Goal: Task Accomplishment & Management: Complete application form

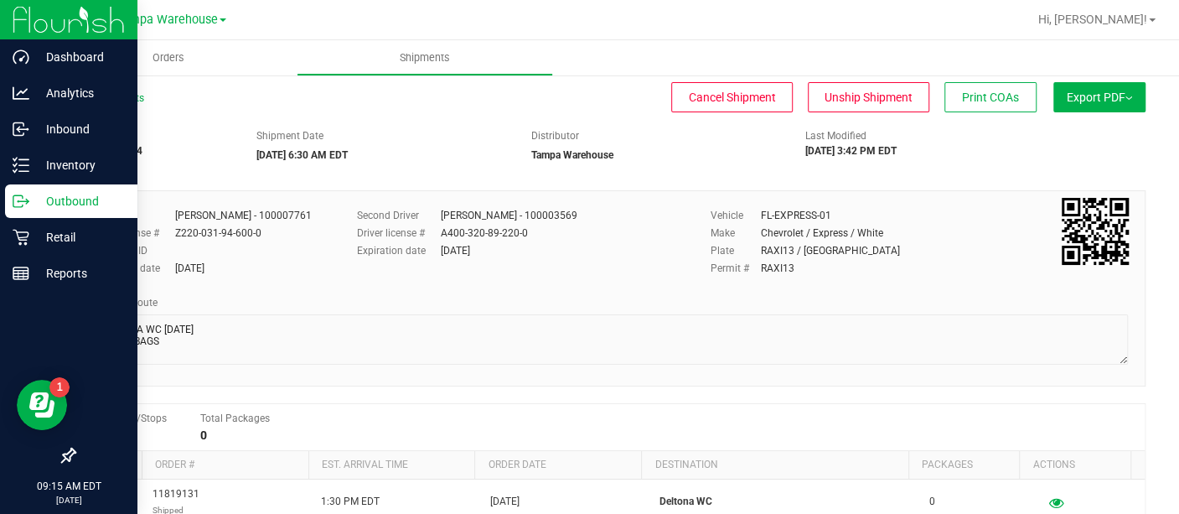
click at [66, 197] on p "Outbound" at bounding box center [79, 201] width 101 height 20
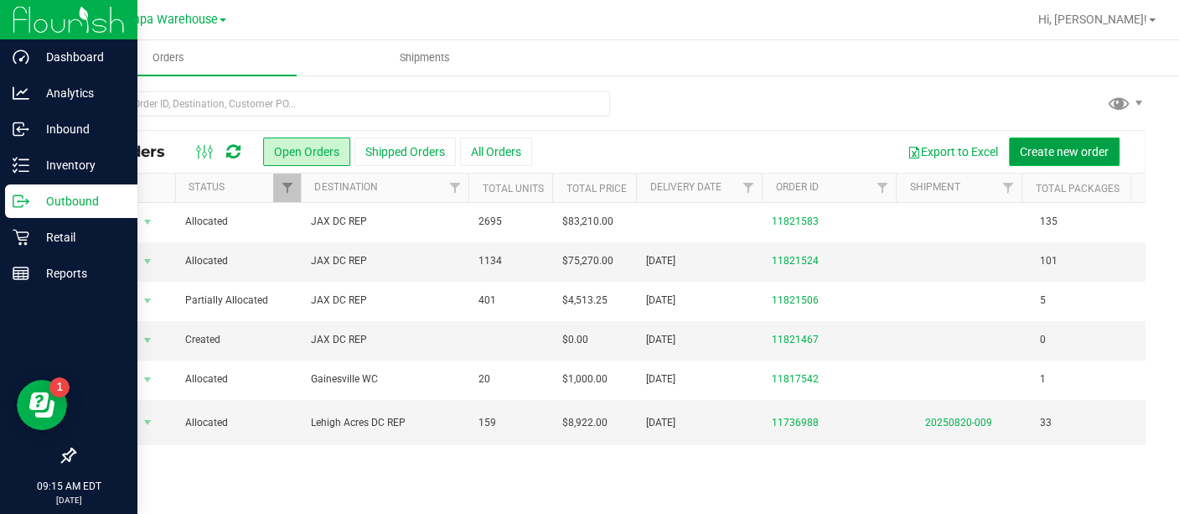
click at [1056, 155] on span "Create new order" at bounding box center [1064, 151] width 89 height 13
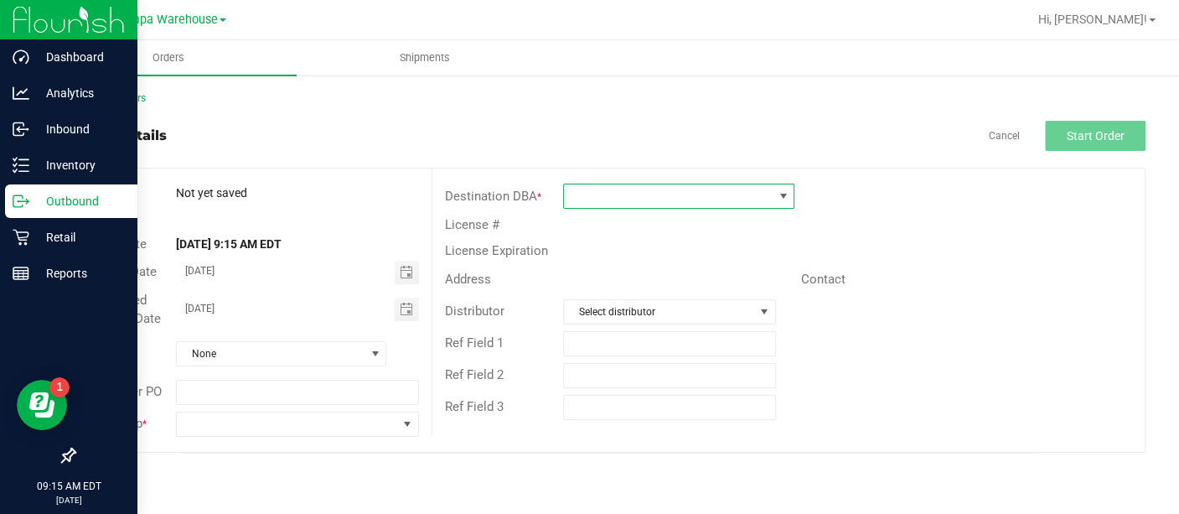
click at [694, 189] on span at bounding box center [668, 195] width 209 height 23
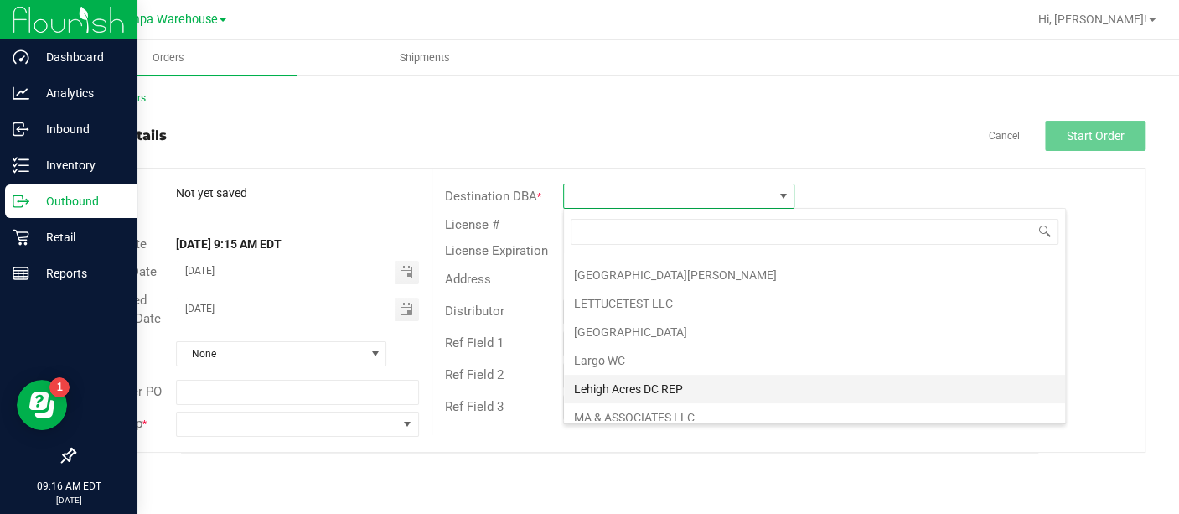
scroll to position [2444, 0]
click at [638, 373] on li "Lehigh Acres DC REP" at bounding box center [814, 387] width 501 height 28
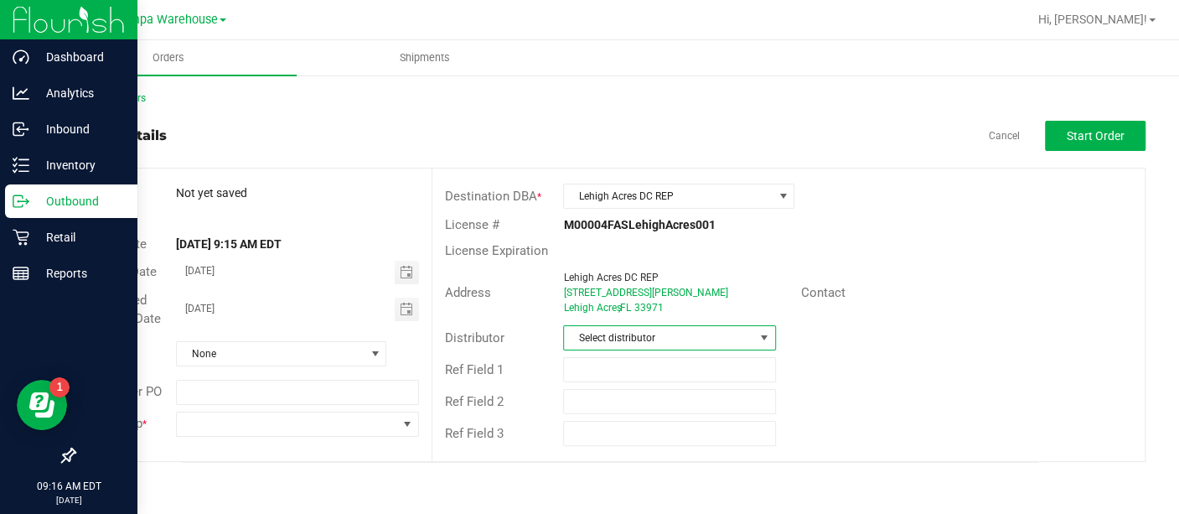
click at [641, 334] on span "Select distributor" at bounding box center [658, 337] width 189 height 23
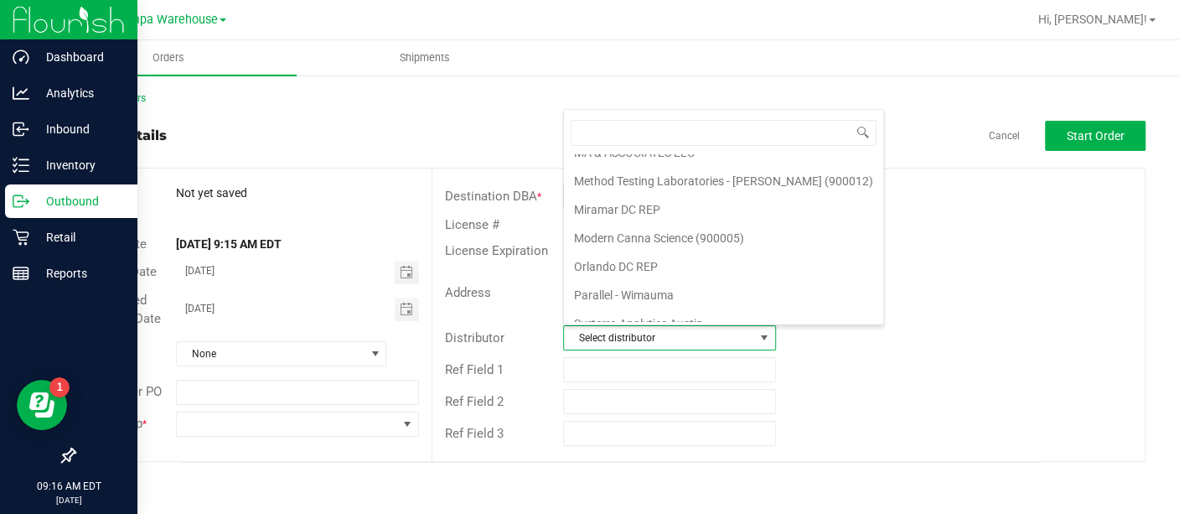
scroll to position [785, 0]
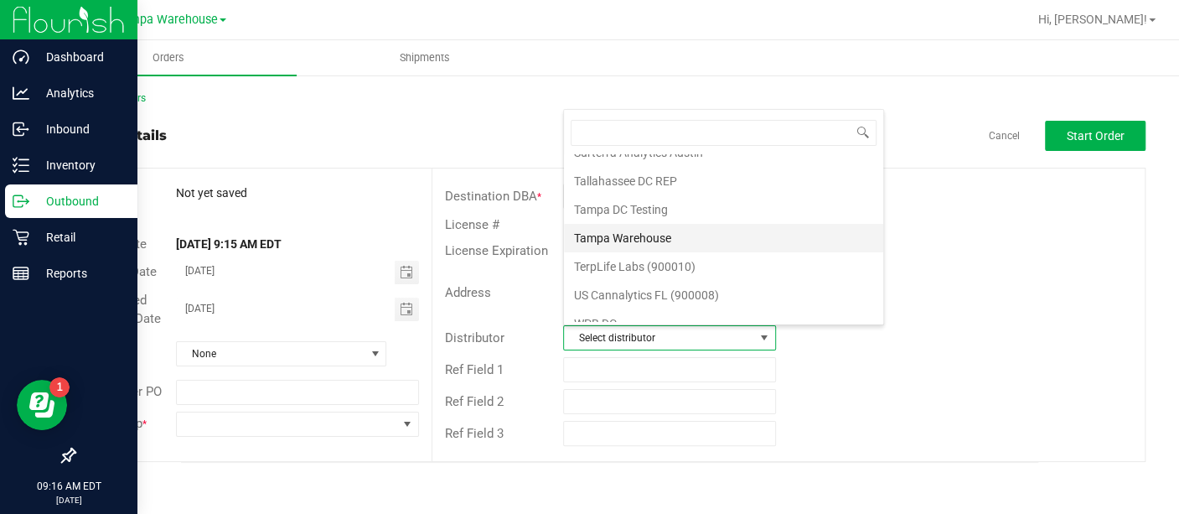
click at [633, 224] on li "Tampa Warehouse" at bounding box center [723, 238] width 319 height 28
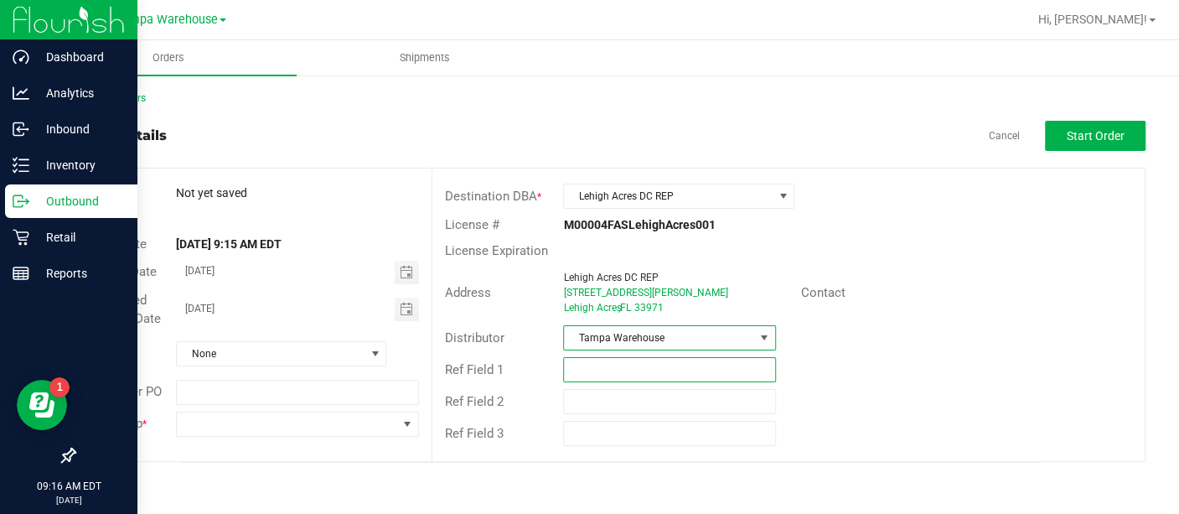
click at [646, 367] on input "text" at bounding box center [669, 369] width 212 height 25
type input "s"
type input "SMALL BAGS [DATE]"
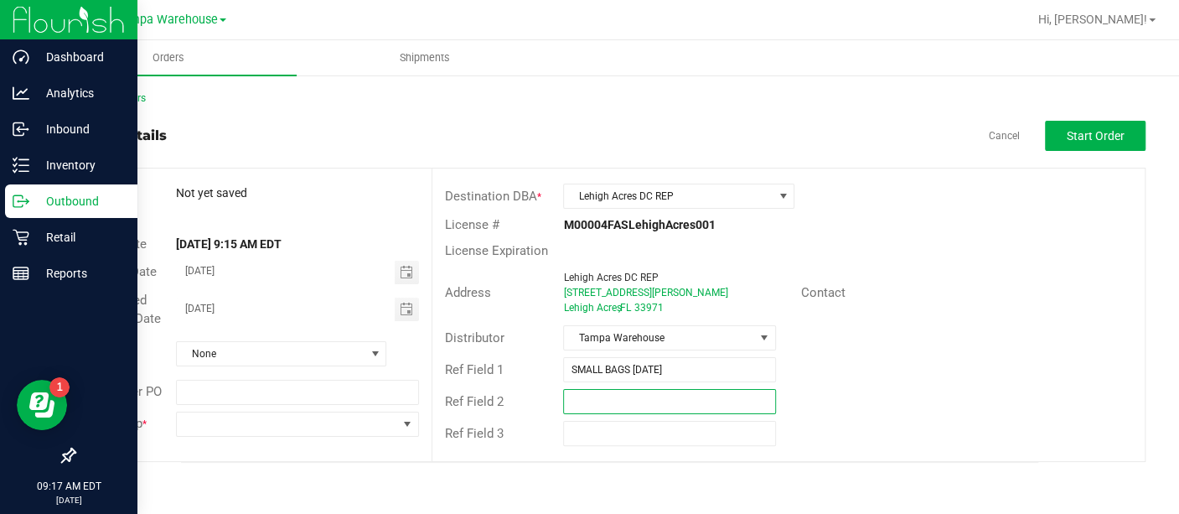
click at [633, 395] on input "text" at bounding box center [669, 401] width 212 height 25
click at [408, 316] on span "Toggle calendar" at bounding box center [407, 308] width 24 height 23
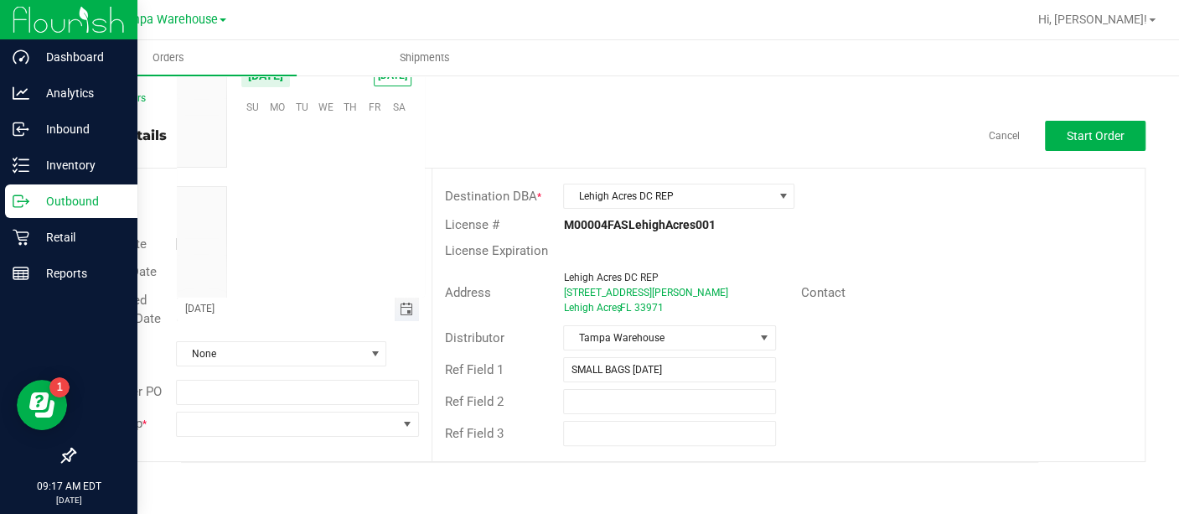
scroll to position [271534, 0]
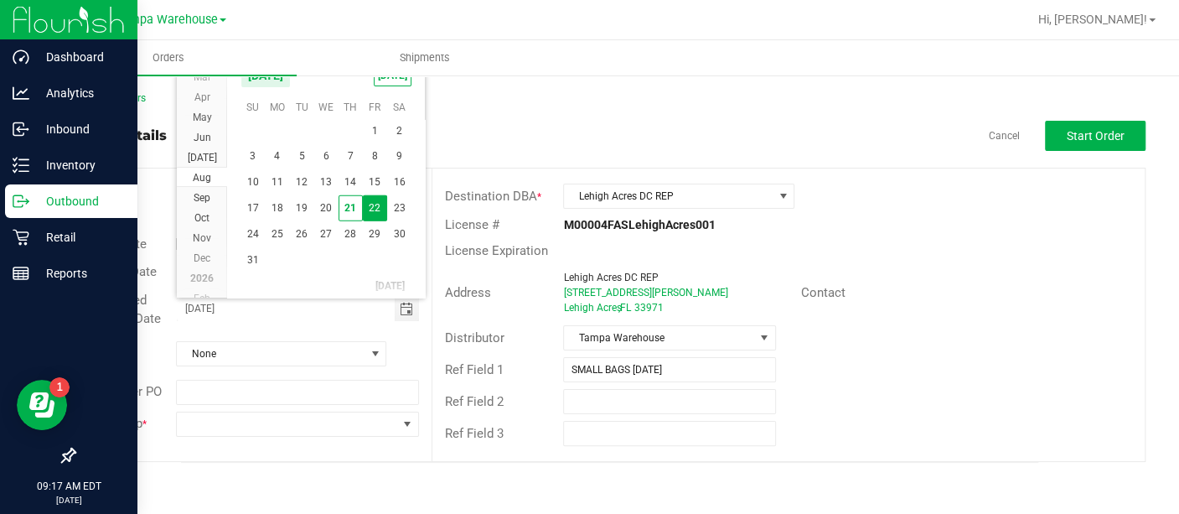
click at [375, 204] on span "22" at bounding box center [375, 208] width 24 height 26
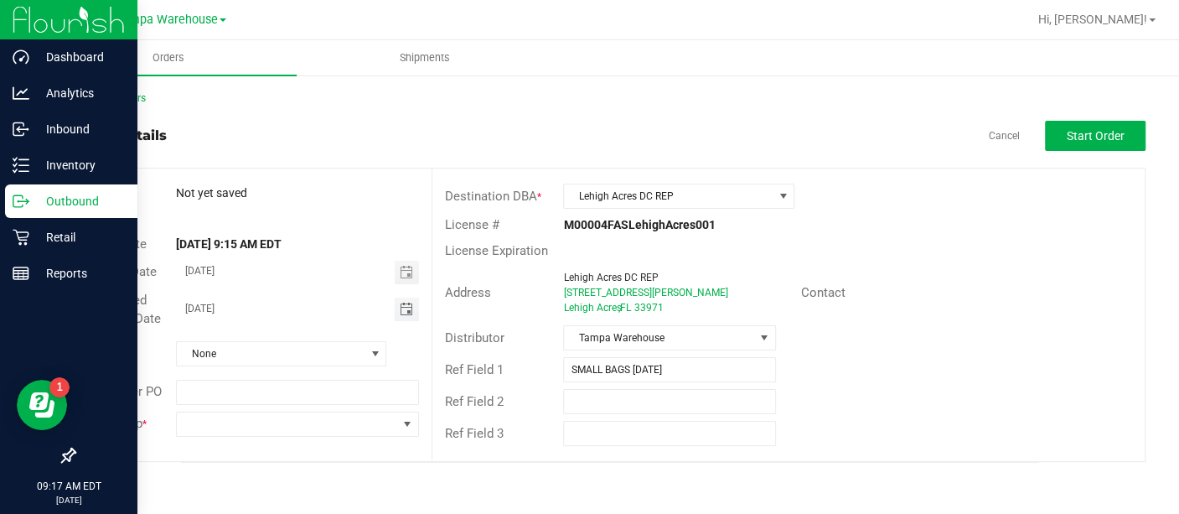
click at [404, 318] on span "Toggle calendar" at bounding box center [407, 308] width 24 height 23
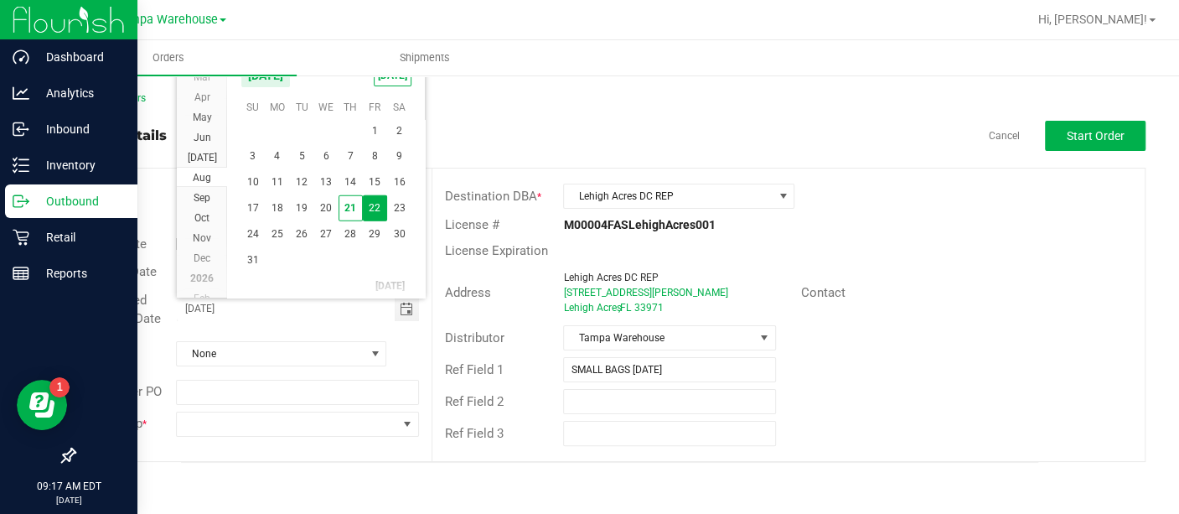
click at [372, 208] on span "22" at bounding box center [375, 208] width 24 height 26
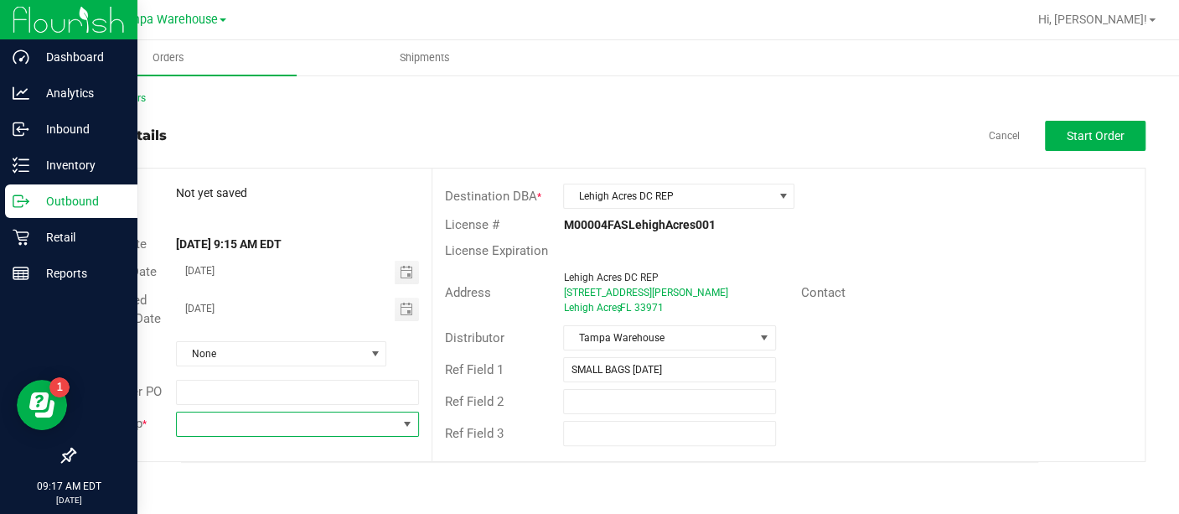
click at [401, 417] on span at bounding box center [406, 423] width 13 height 13
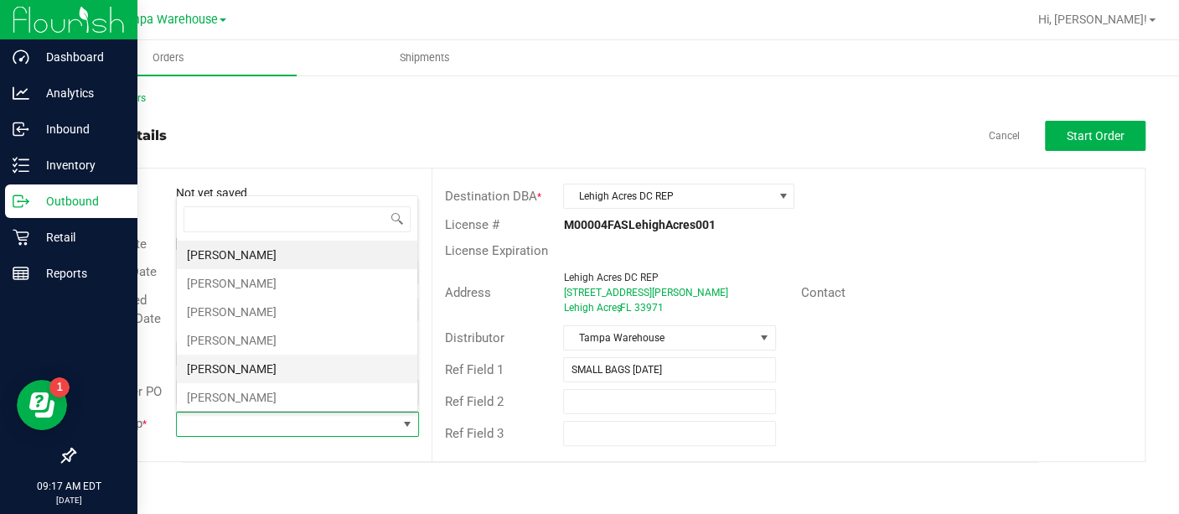
scroll to position [421, 0]
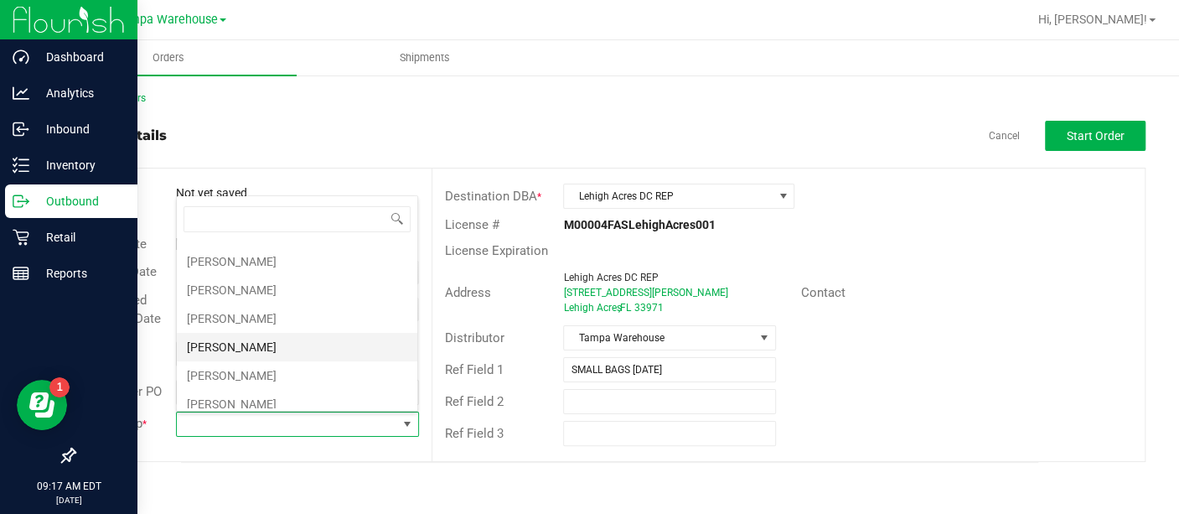
click at [277, 340] on li "[PERSON_NAME]" at bounding box center [297, 347] width 240 height 28
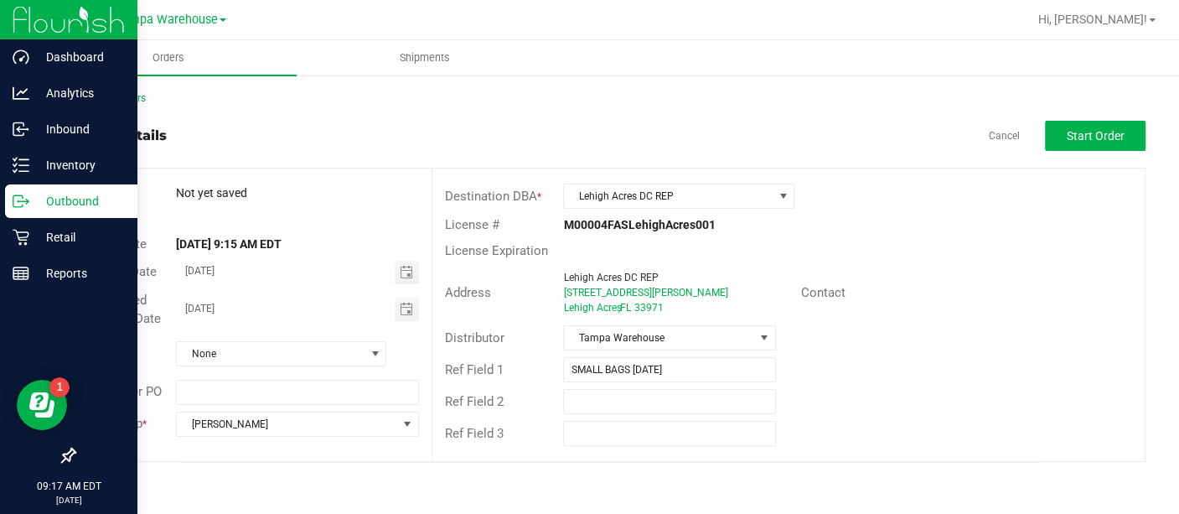
click at [1015, 322] on div "Distributor Tampa Warehouse" at bounding box center [788, 338] width 712 height 32
click at [1083, 140] on span "Start Order" at bounding box center [1096, 135] width 58 height 13
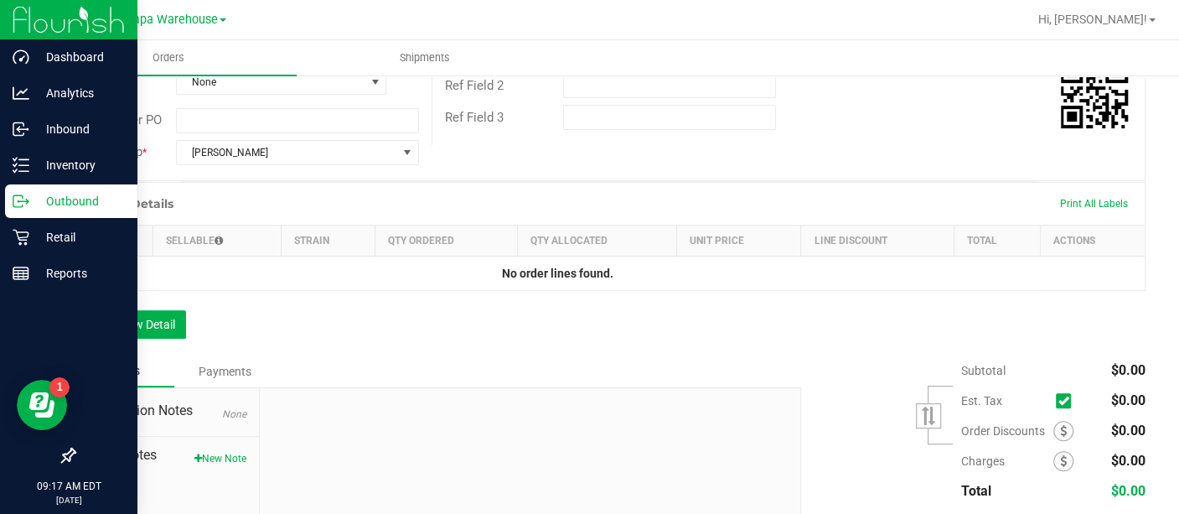
scroll to position [318, 0]
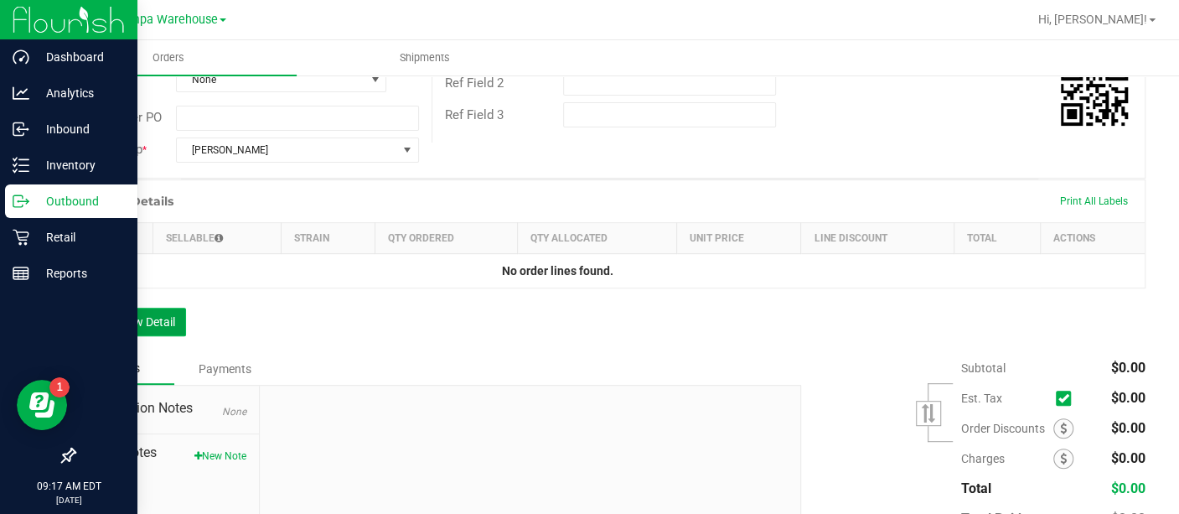
click at [148, 313] on button "Add New Detail" at bounding box center [130, 321] width 112 height 28
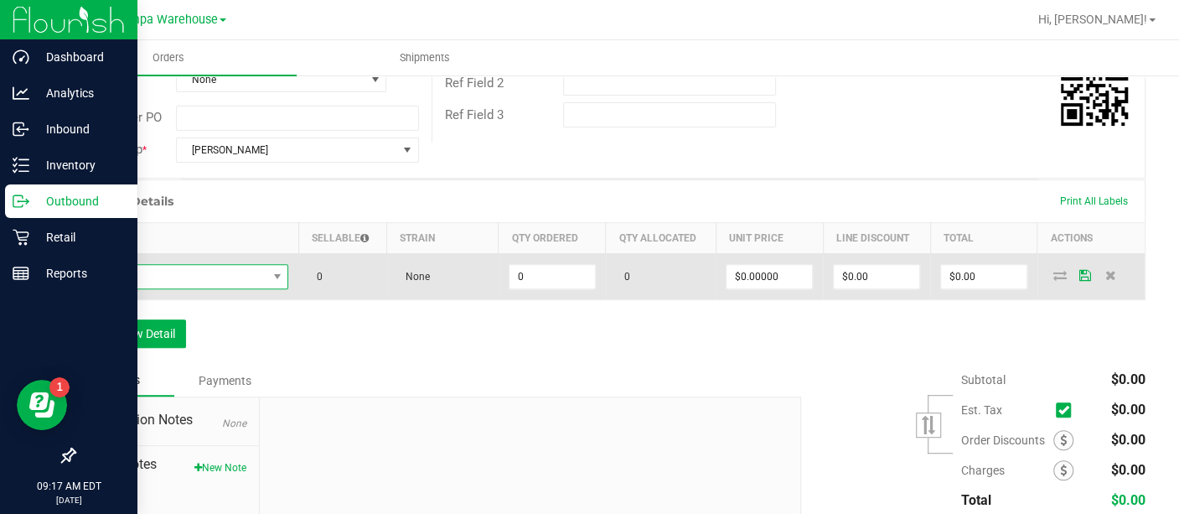
click at [214, 271] on span "NO DATA FOUND" at bounding box center [176, 276] width 181 height 23
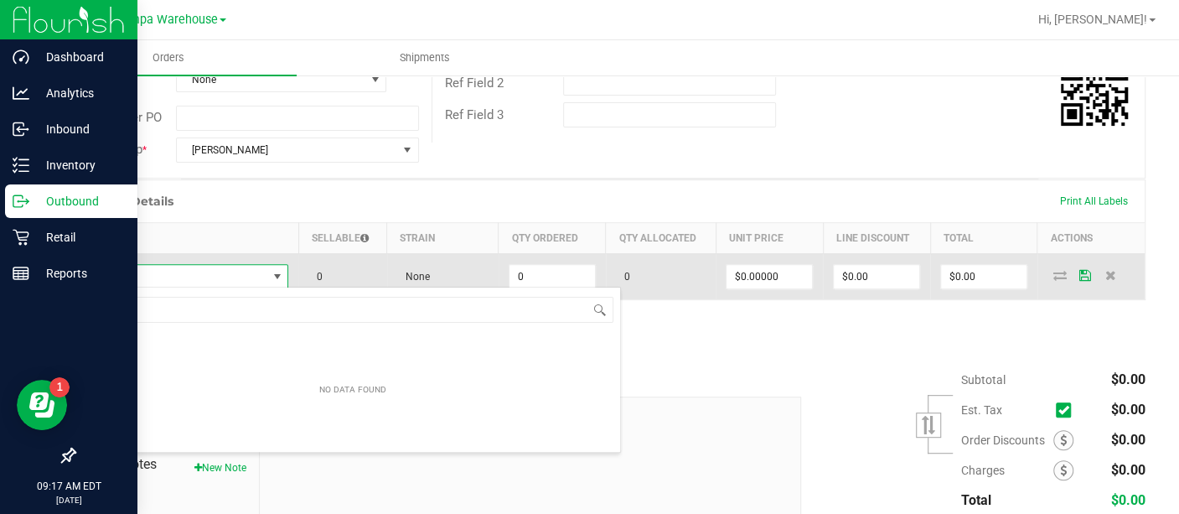
scroll to position [24, 199]
click at [271, 273] on span "NO DATA FOUND" at bounding box center [277, 276] width 13 height 13
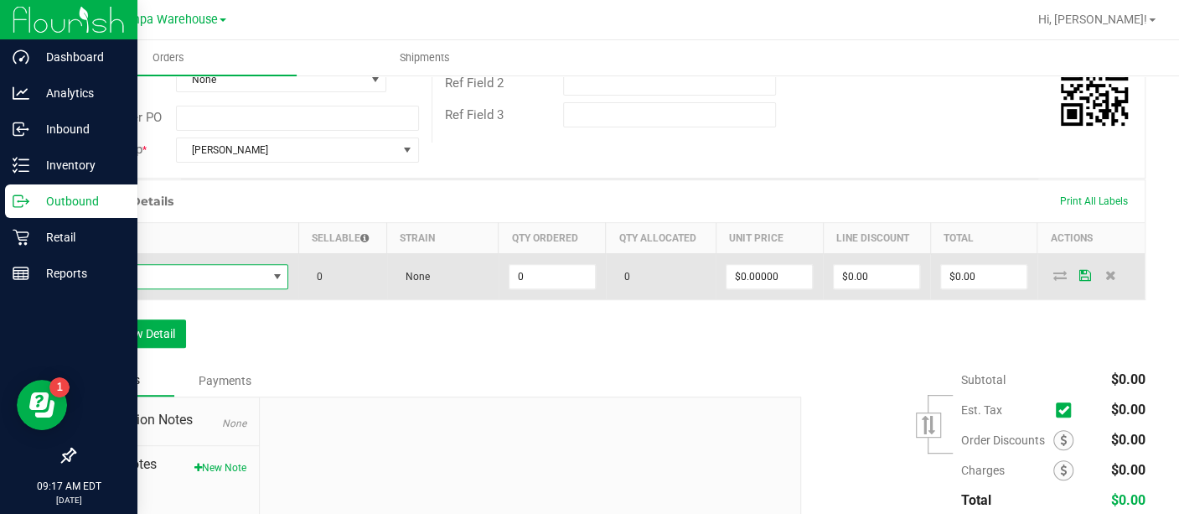
click at [235, 275] on span at bounding box center [176, 276] width 181 height 23
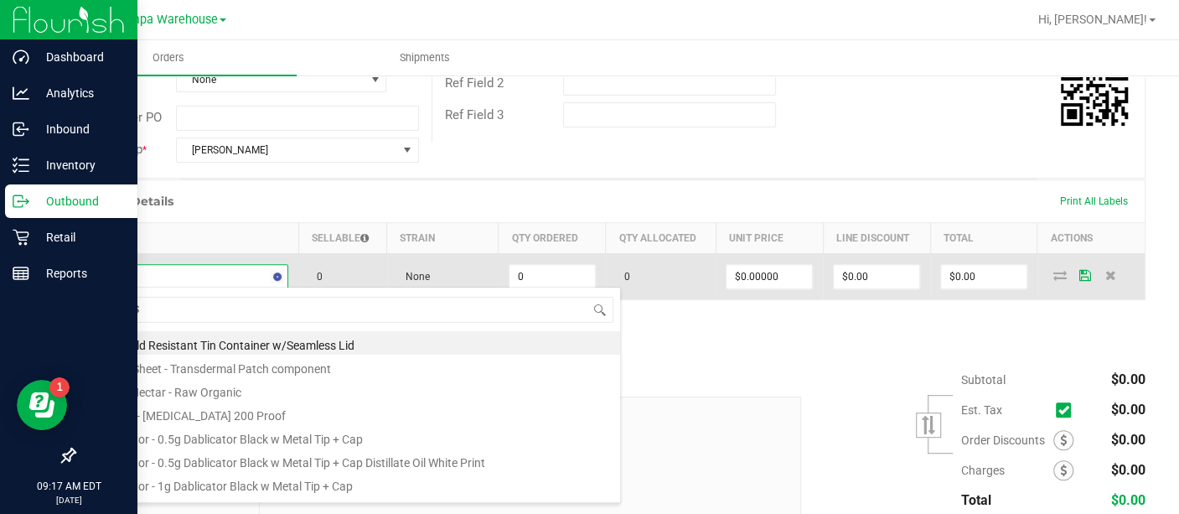
type input "SBAG"
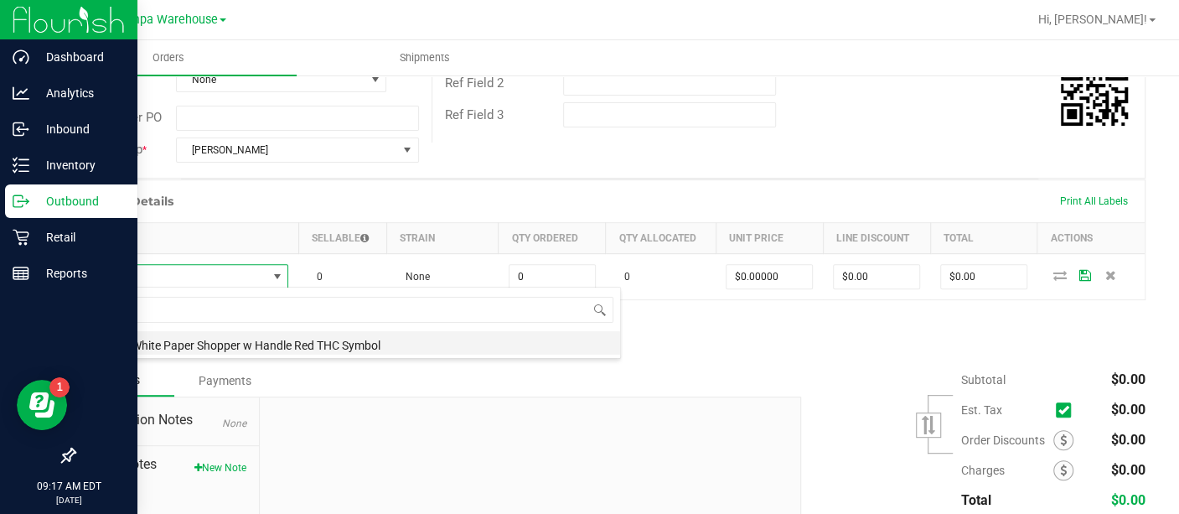
click at [200, 344] on li "SBag - White Paper Shopper w Handle Red THC Symbol" at bounding box center [352, 342] width 535 height 23
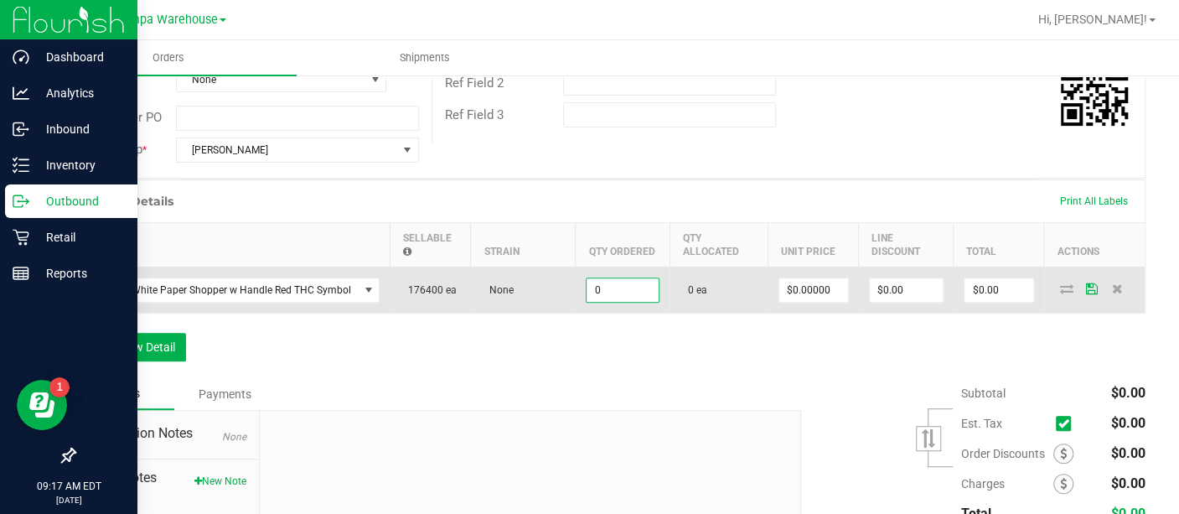
click at [602, 297] on input "0" at bounding box center [622, 289] width 72 height 23
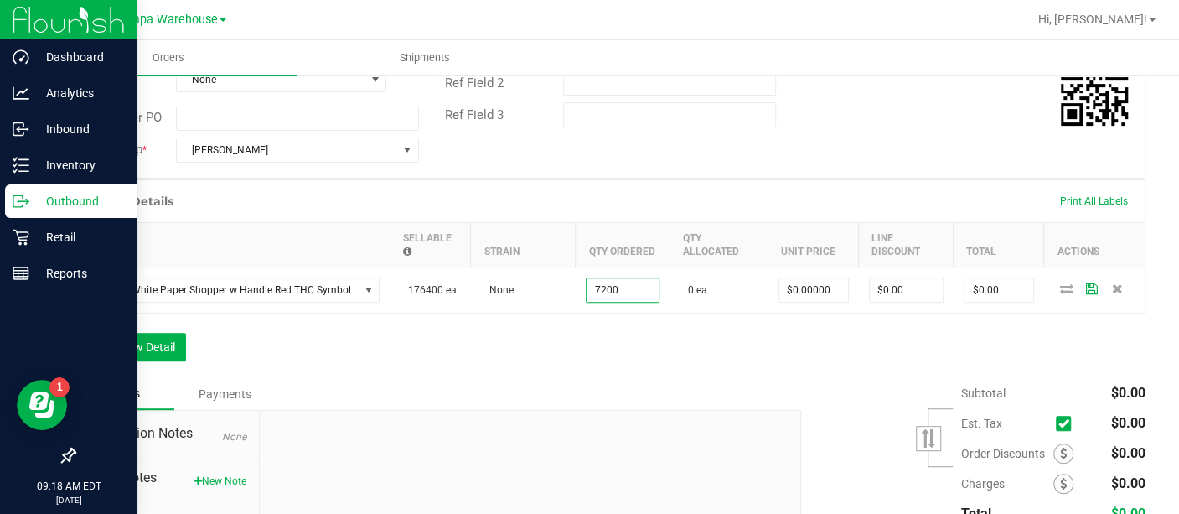
type input "7200 ea"
click at [623, 349] on div "Order Details Print All Labels Item Sellable Strain Qty Ordered Qty Allocated U…" at bounding box center [610, 278] width 1072 height 199
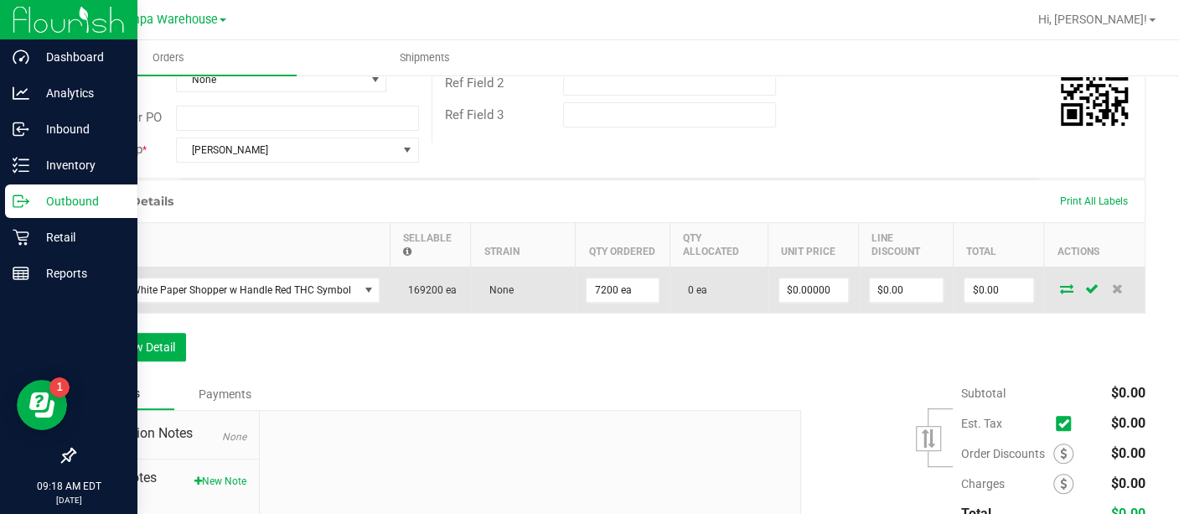
click at [1060, 287] on icon at bounding box center [1066, 288] width 13 height 10
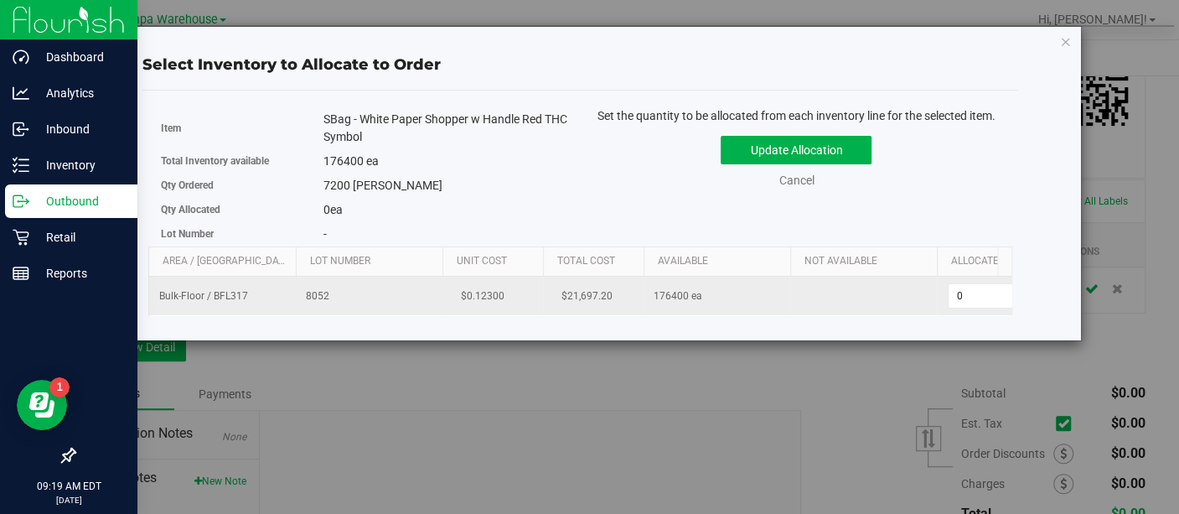
scroll to position [0, 85]
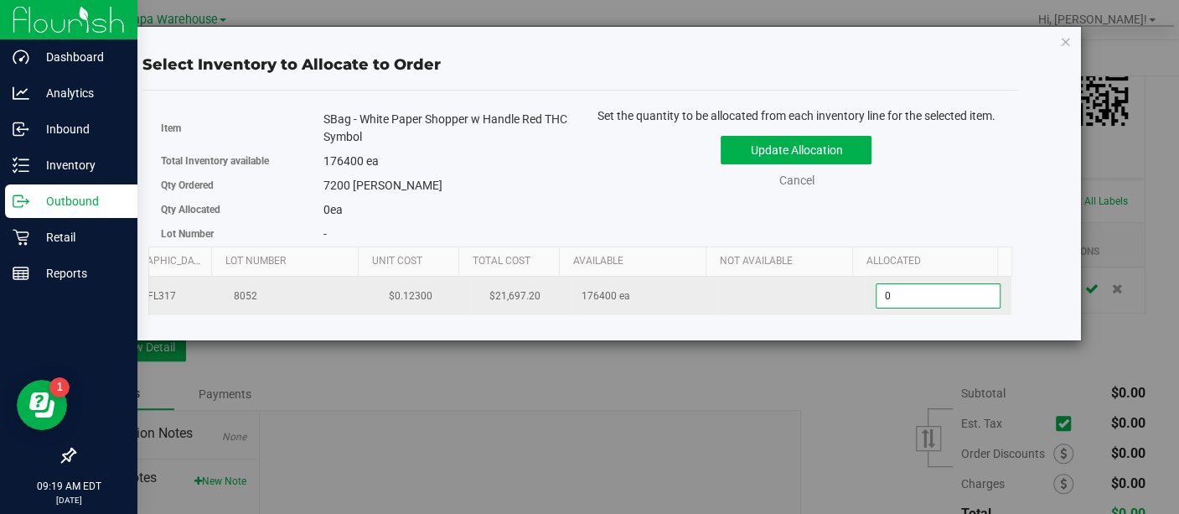
click at [883, 297] on span "0 0" at bounding box center [938, 295] width 125 height 25
click at [883, 297] on input "0" at bounding box center [937, 295] width 123 height 23
type input "7200"
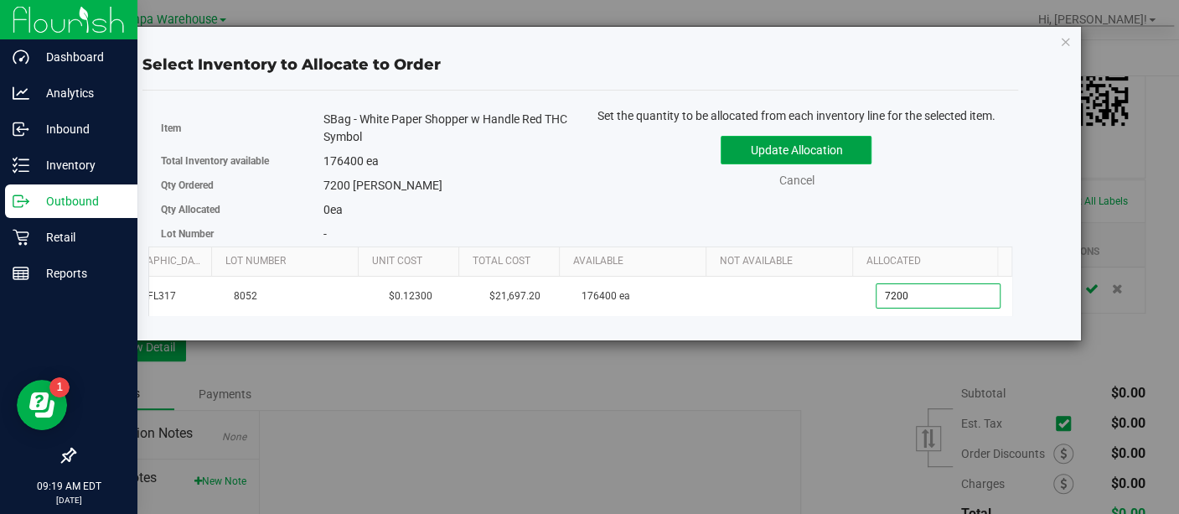
type input "7,200"
click at [774, 151] on button "Update Allocation" at bounding box center [796, 150] width 151 height 28
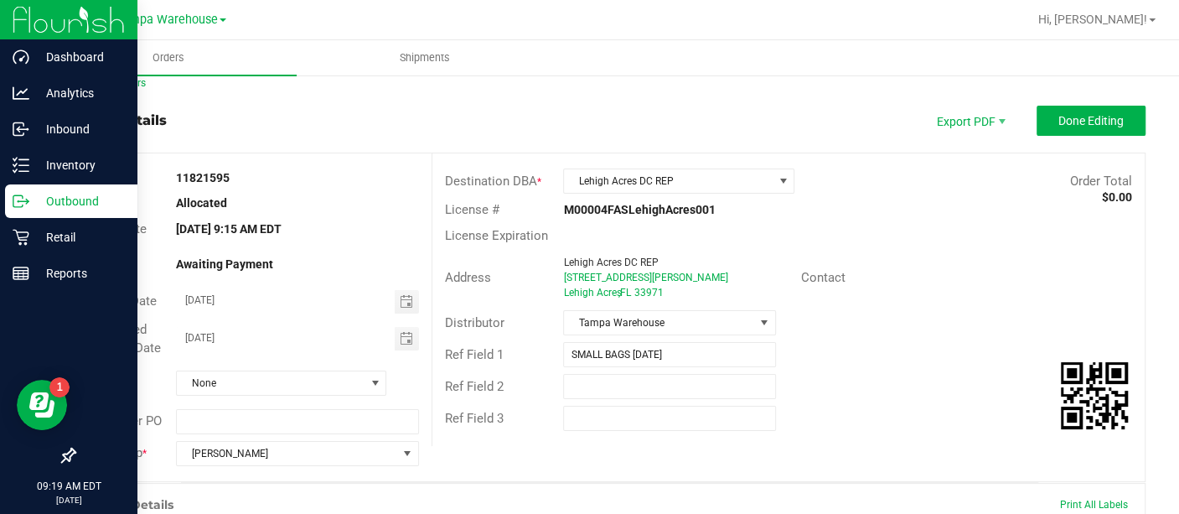
scroll to position [0, 0]
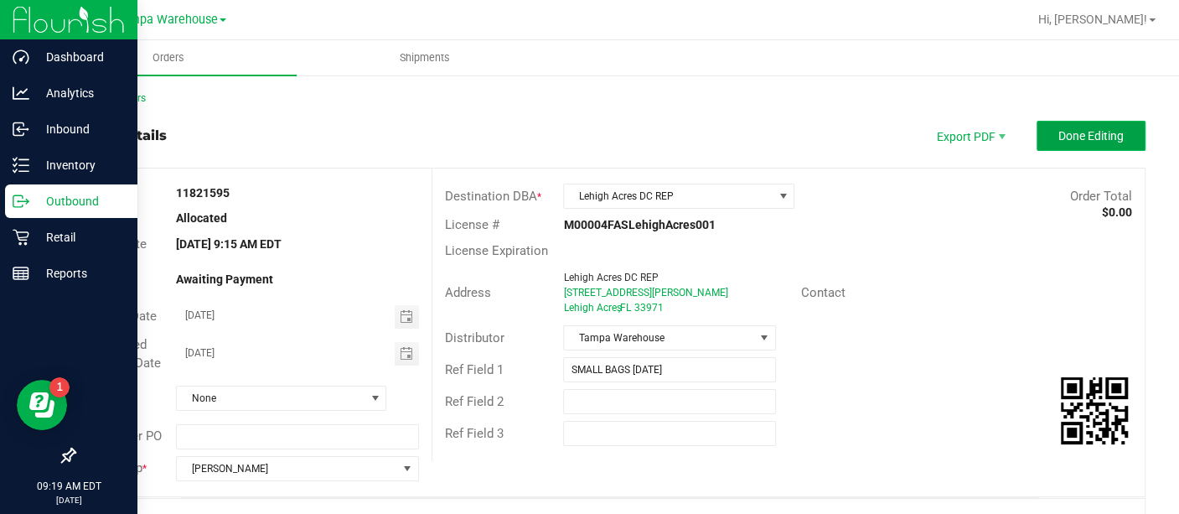
click at [1077, 135] on span "Done Editing" at bounding box center [1090, 135] width 65 height 13
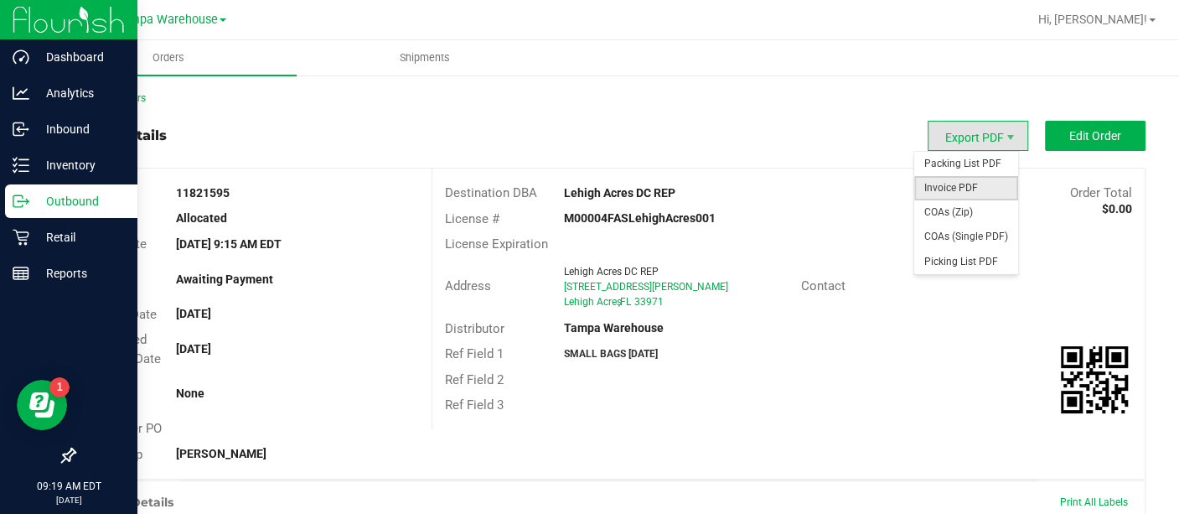
click at [943, 190] on span "Invoice PDF" at bounding box center [966, 188] width 104 height 24
